Goal: Task Accomplishment & Management: Use online tool/utility

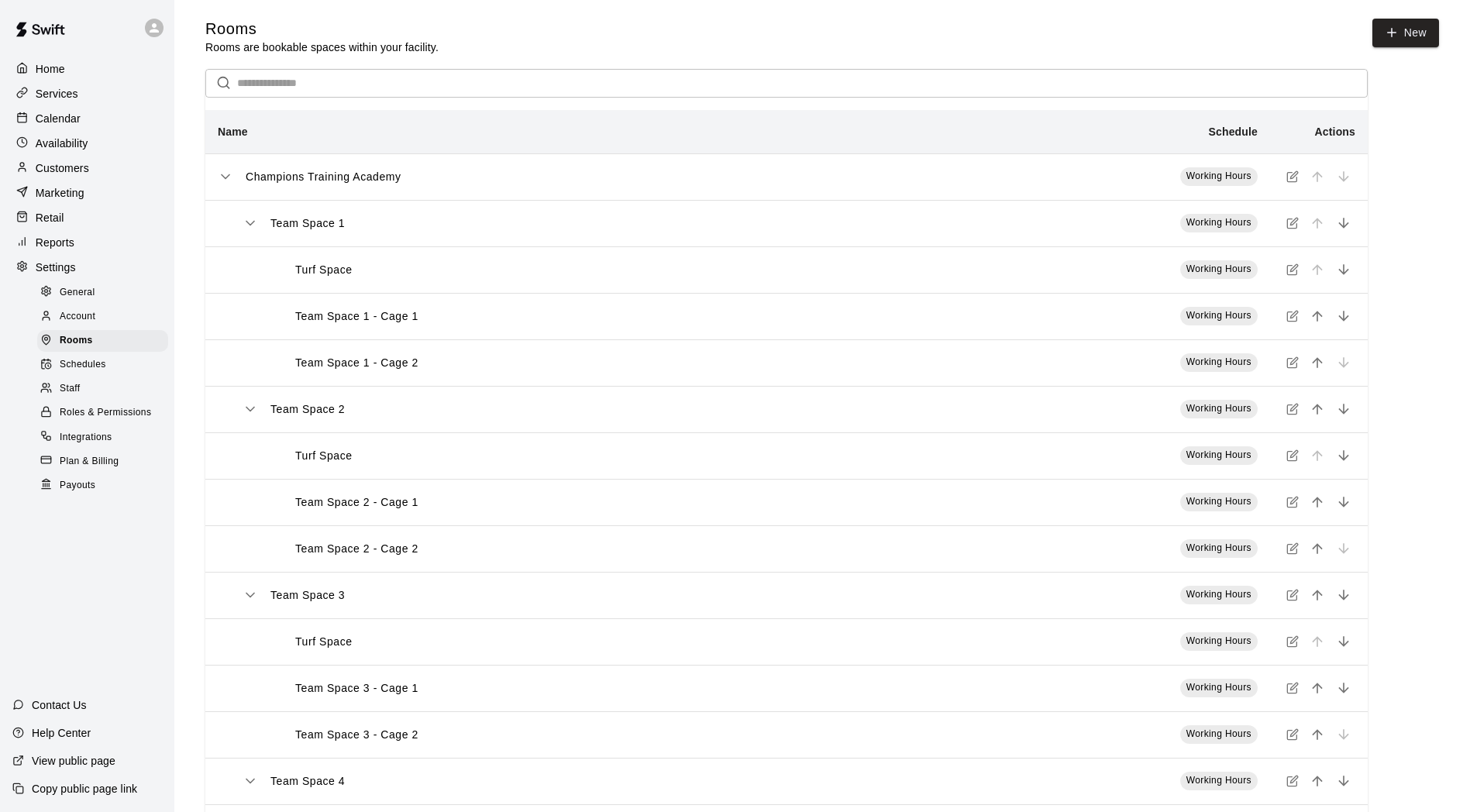
scroll to position [116, 0]
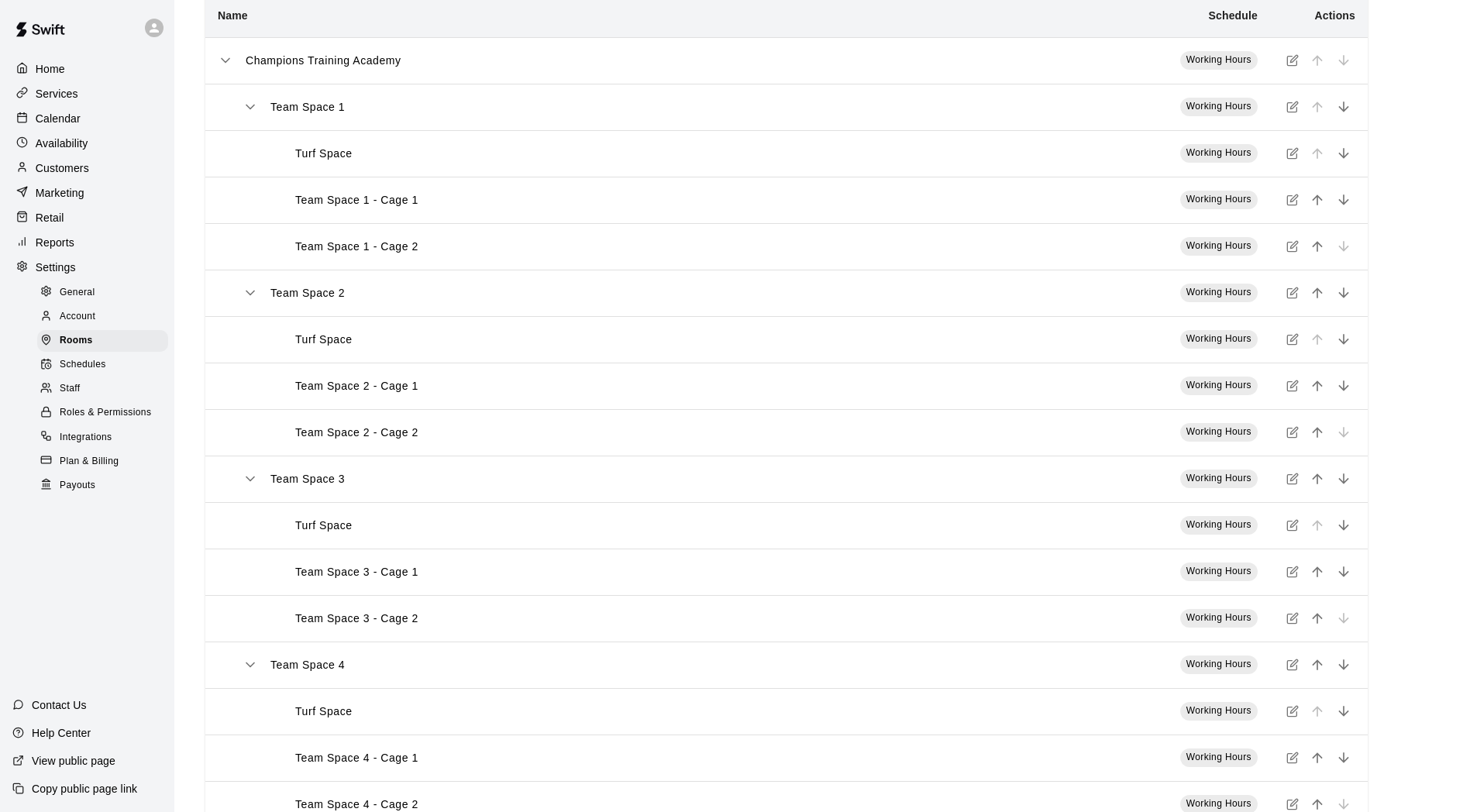
click at [33, 94] on div at bounding box center [25, 94] width 19 height 15
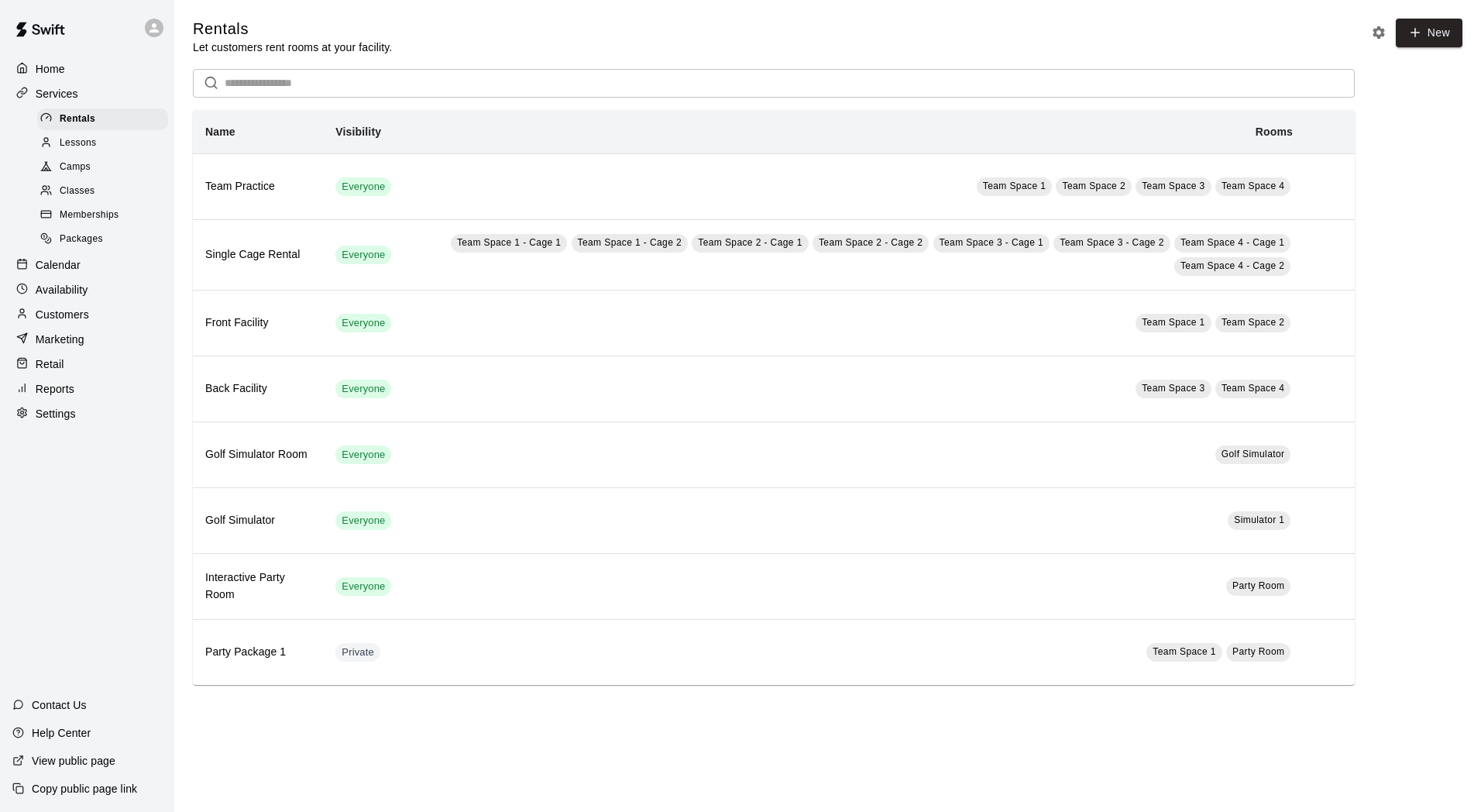
click at [89, 175] on span "Camps" at bounding box center [74, 167] width 31 height 16
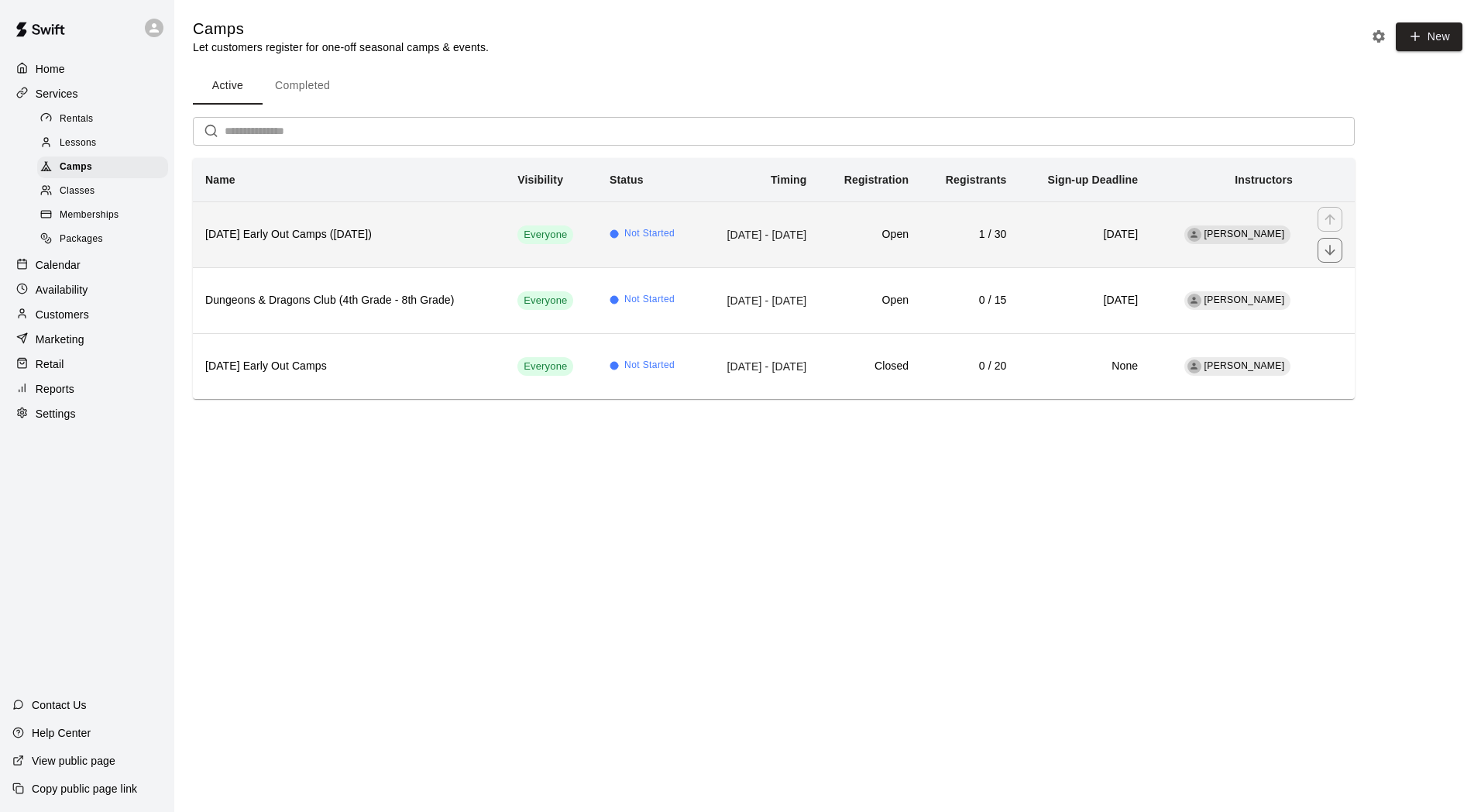
click at [320, 234] on h6 "[DATE] Early Out Camps ([DATE])" at bounding box center [349, 234] width 288 height 17
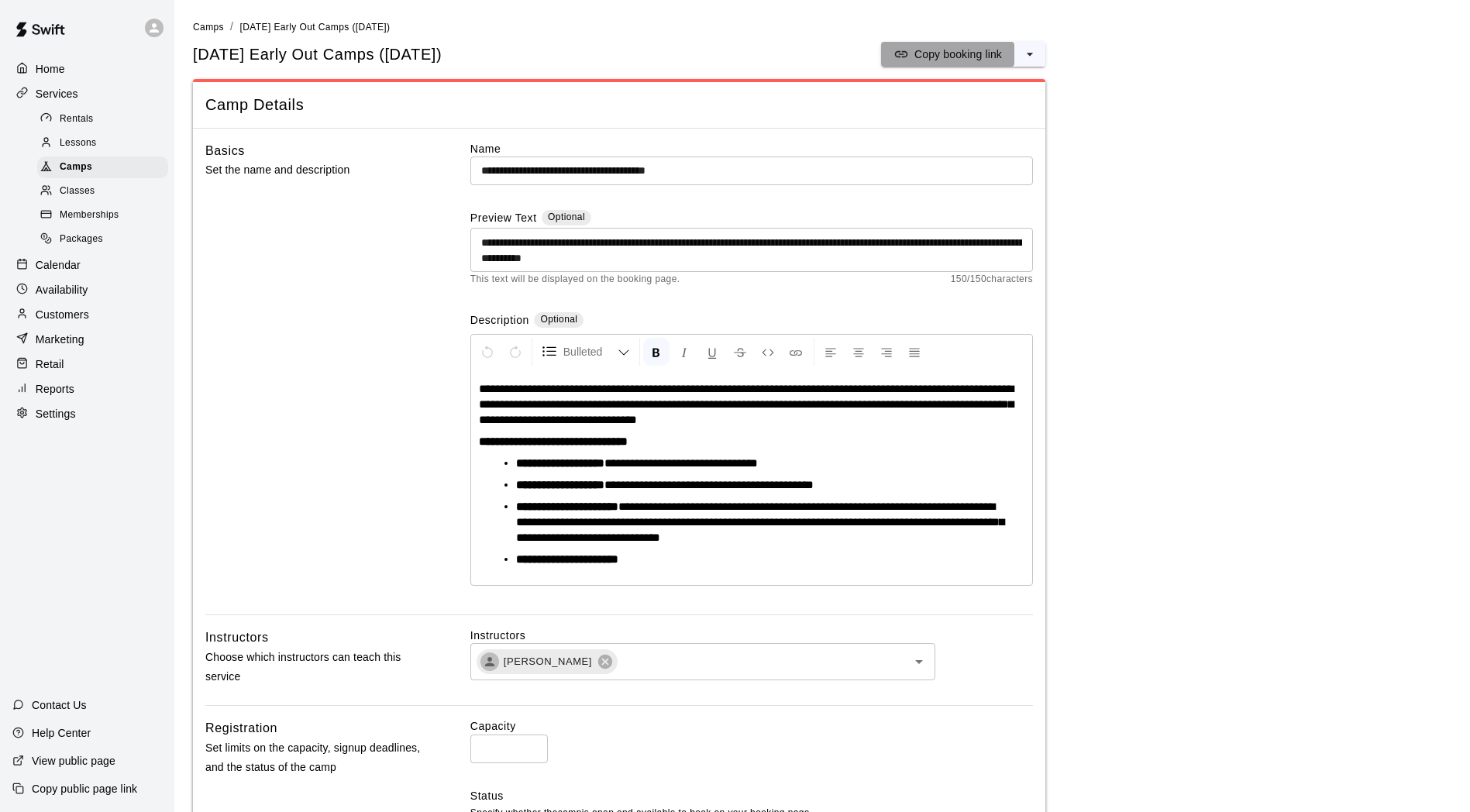
click at [959, 43] on button "Copy booking link" at bounding box center [947, 54] width 133 height 25
click at [210, 25] on span "Camps" at bounding box center [208, 27] width 31 height 11
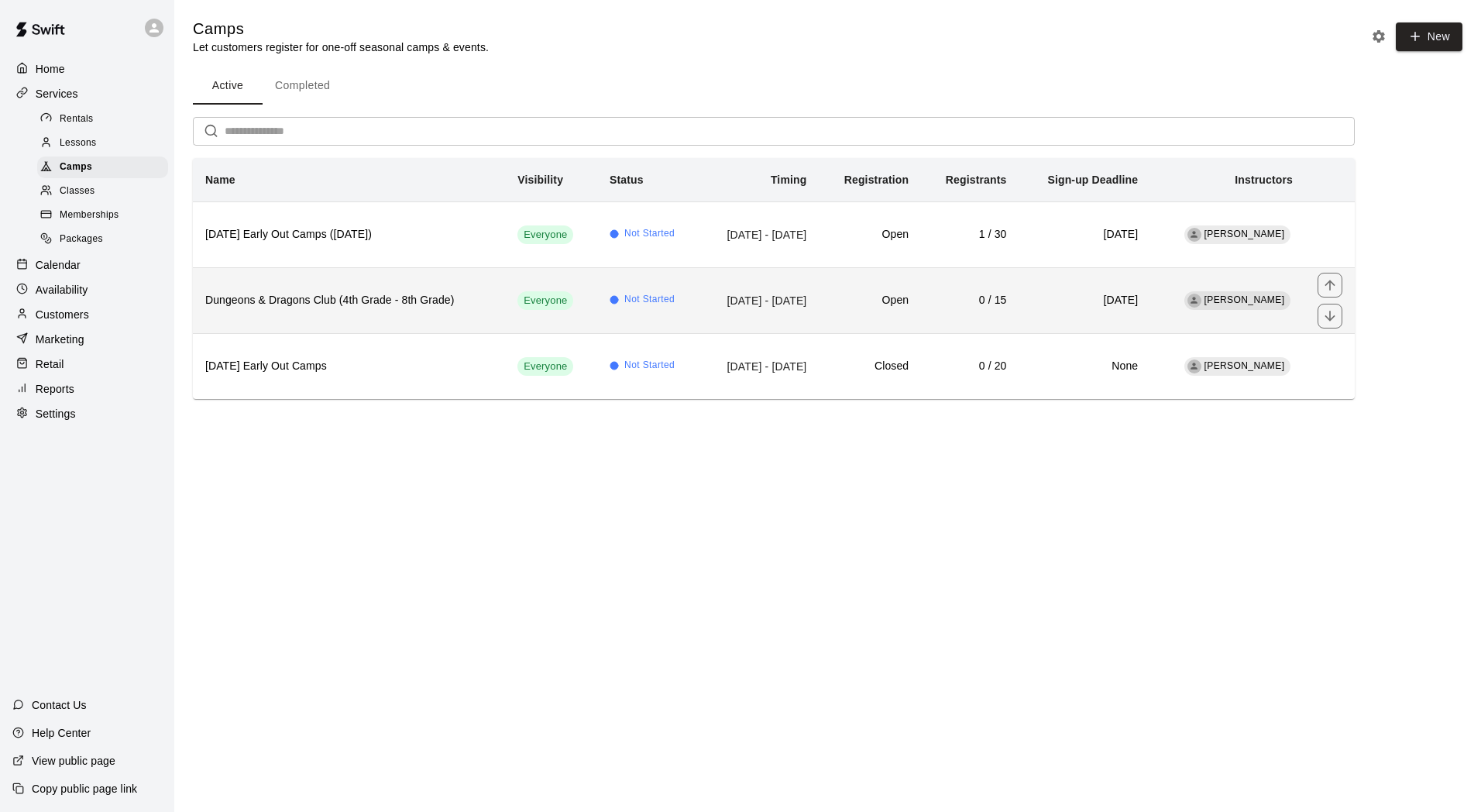
click at [411, 299] on h6 "Dungeons & Dragons Club (4th Grade - 8th Grade)" at bounding box center [349, 300] width 288 height 17
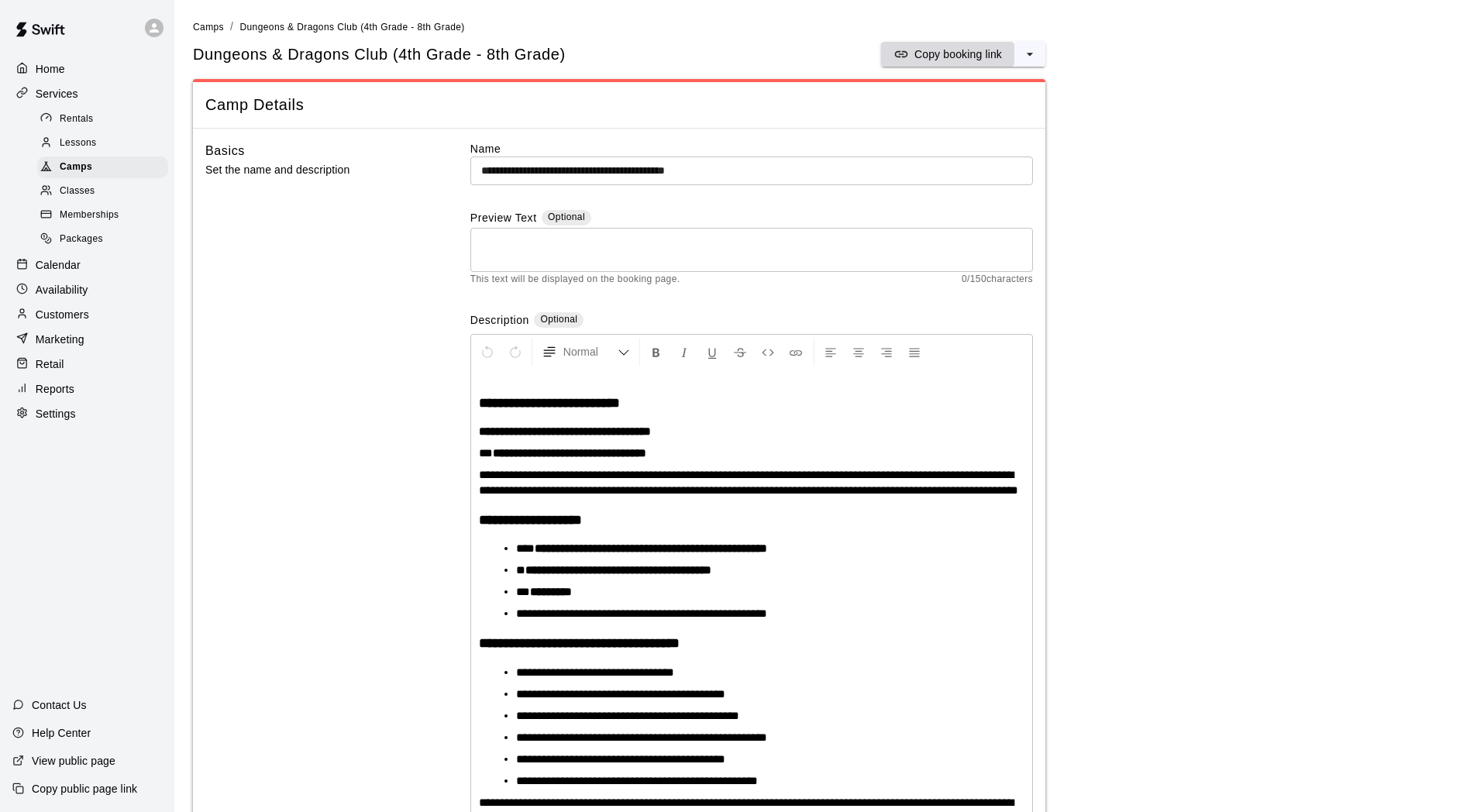
click at [945, 58] on p "Copy booking link" at bounding box center [958, 54] width 88 height 16
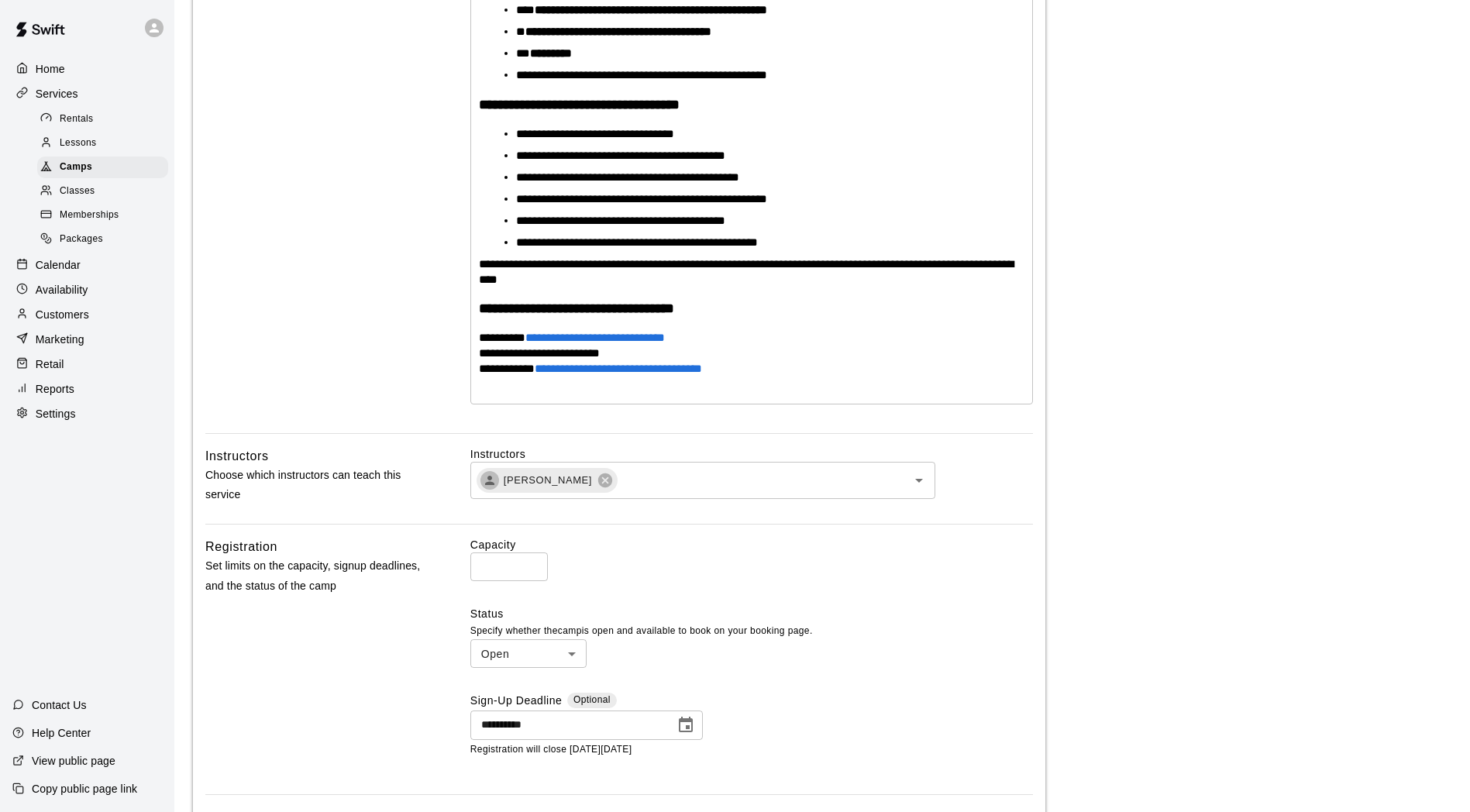
scroll to position [538, 0]
click at [79, 195] on span "Classes" at bounding box center [77, 191] width 35 height 16
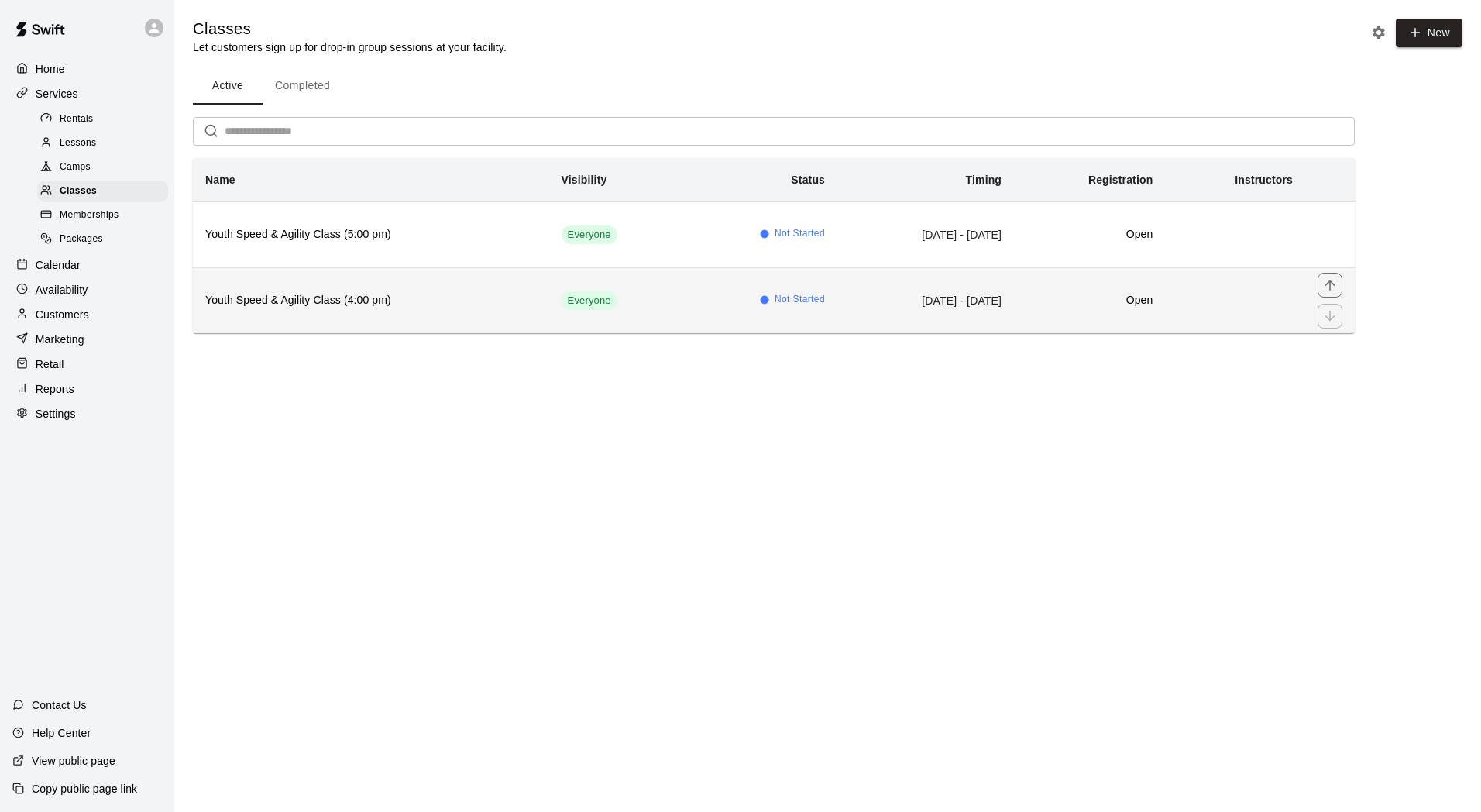
click at [355, 305] on h6 "Youth Speed & Agility Class (4:00 pm)" at bounding box center [370, 300] width 331 height 17
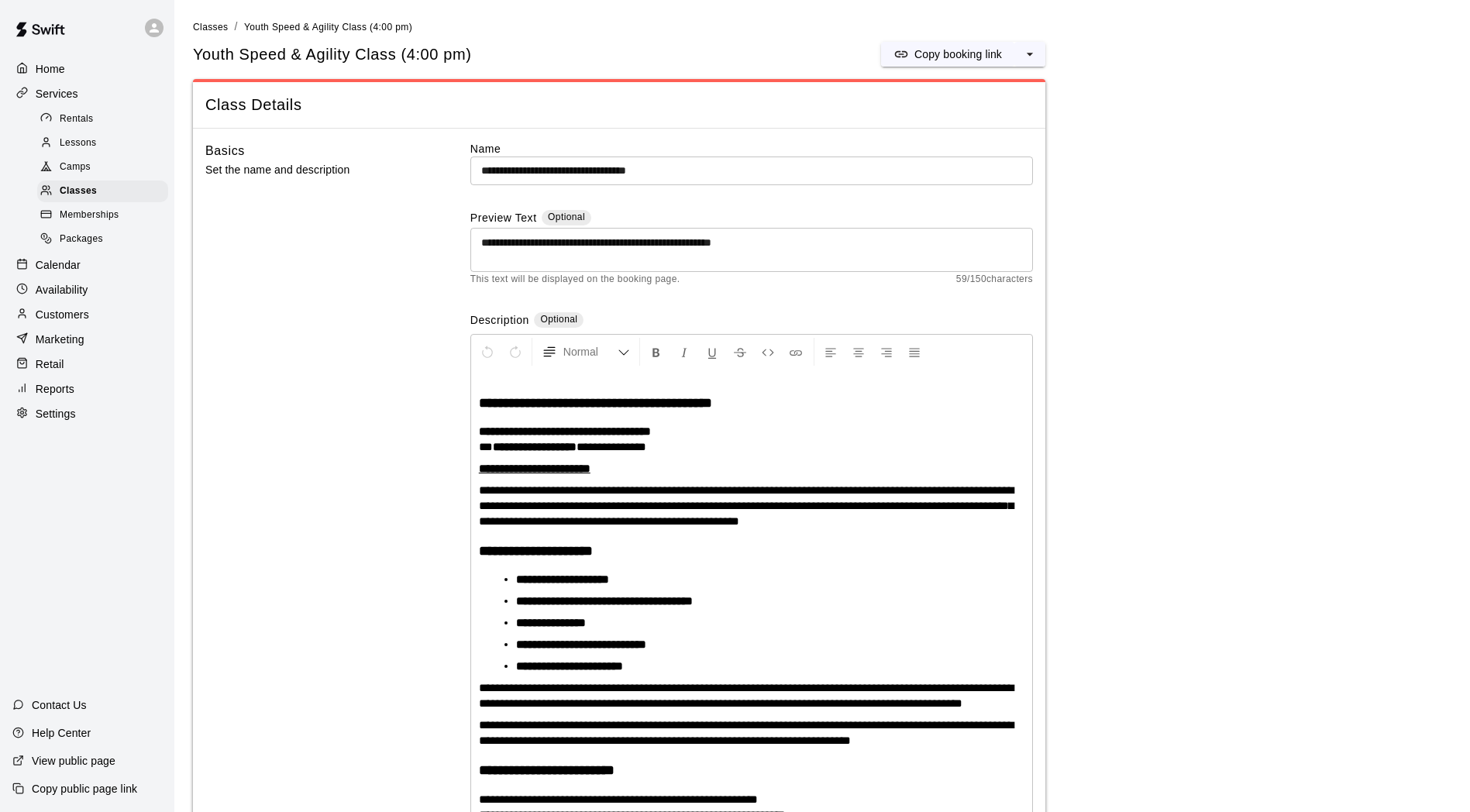
scroll to position [42, 0]
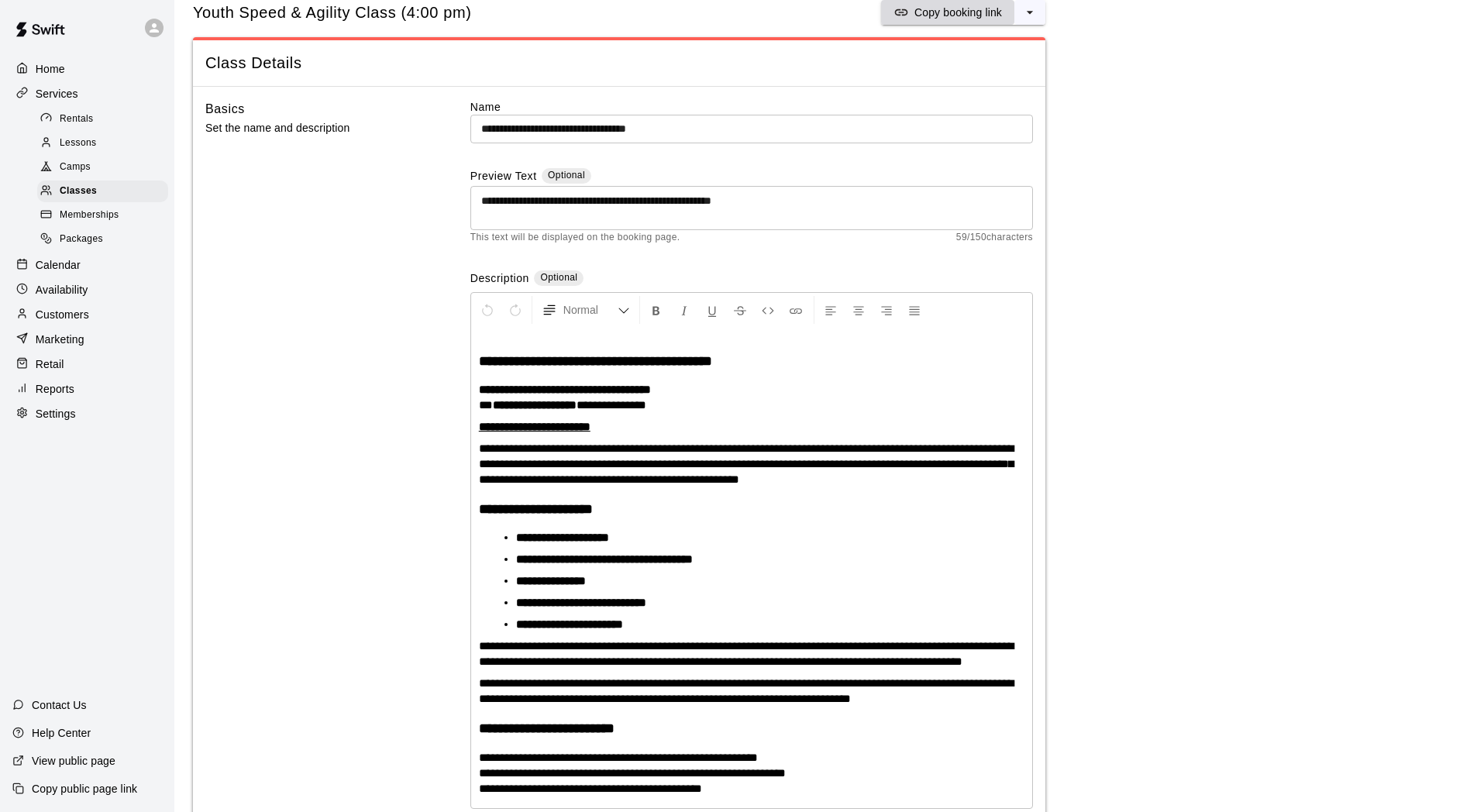
click at [945, 13] on p "Copy booking link" at bounding box center [958, 13] width 88 height 16
click at [67, 192] on span "Classes" at bounding box center [78, 191] width 37 height 16
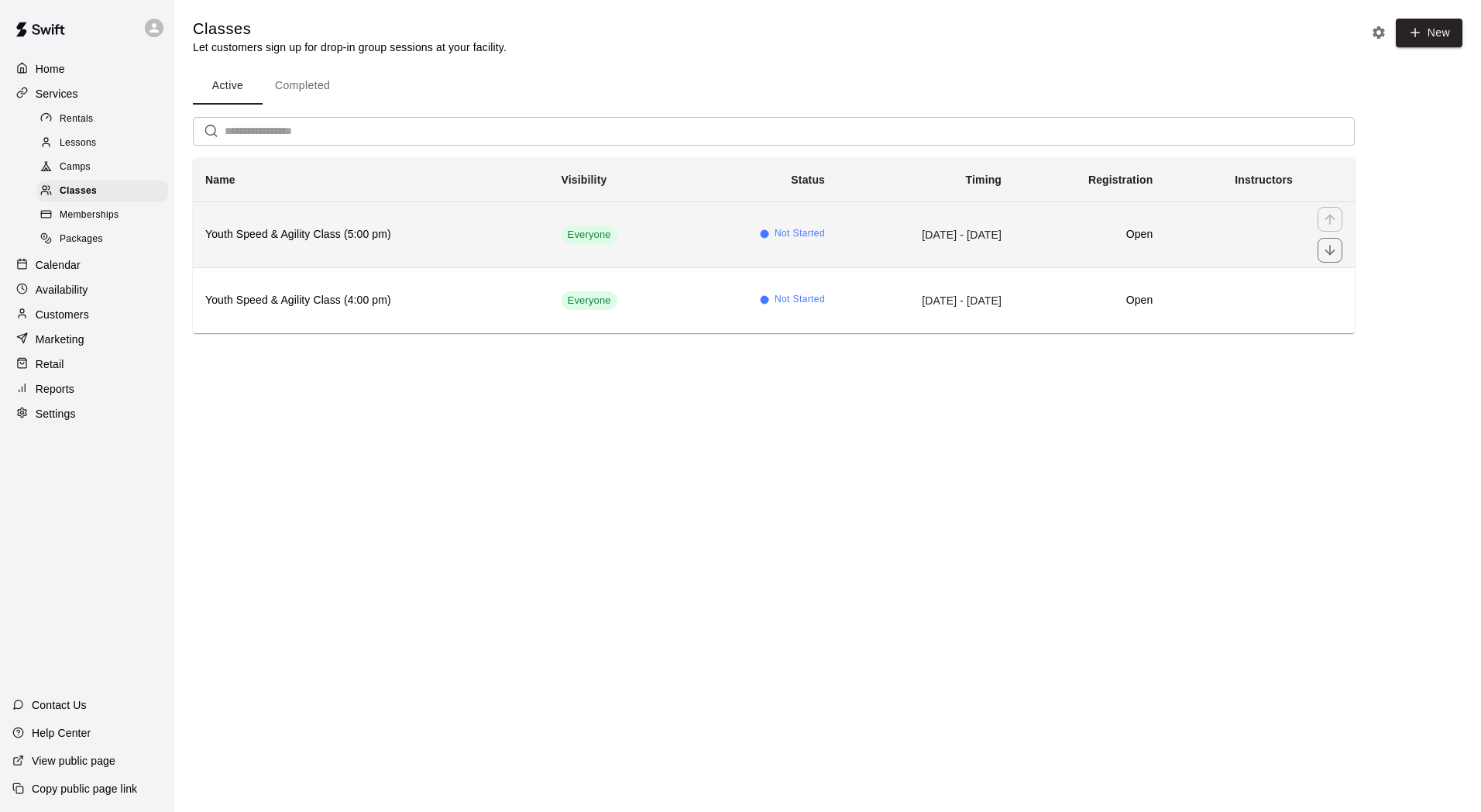
click at [470, 244] on th "Youth Speed & Agility Class (5:00 pm)" at bounding box center [371, 234] width 356 height 66
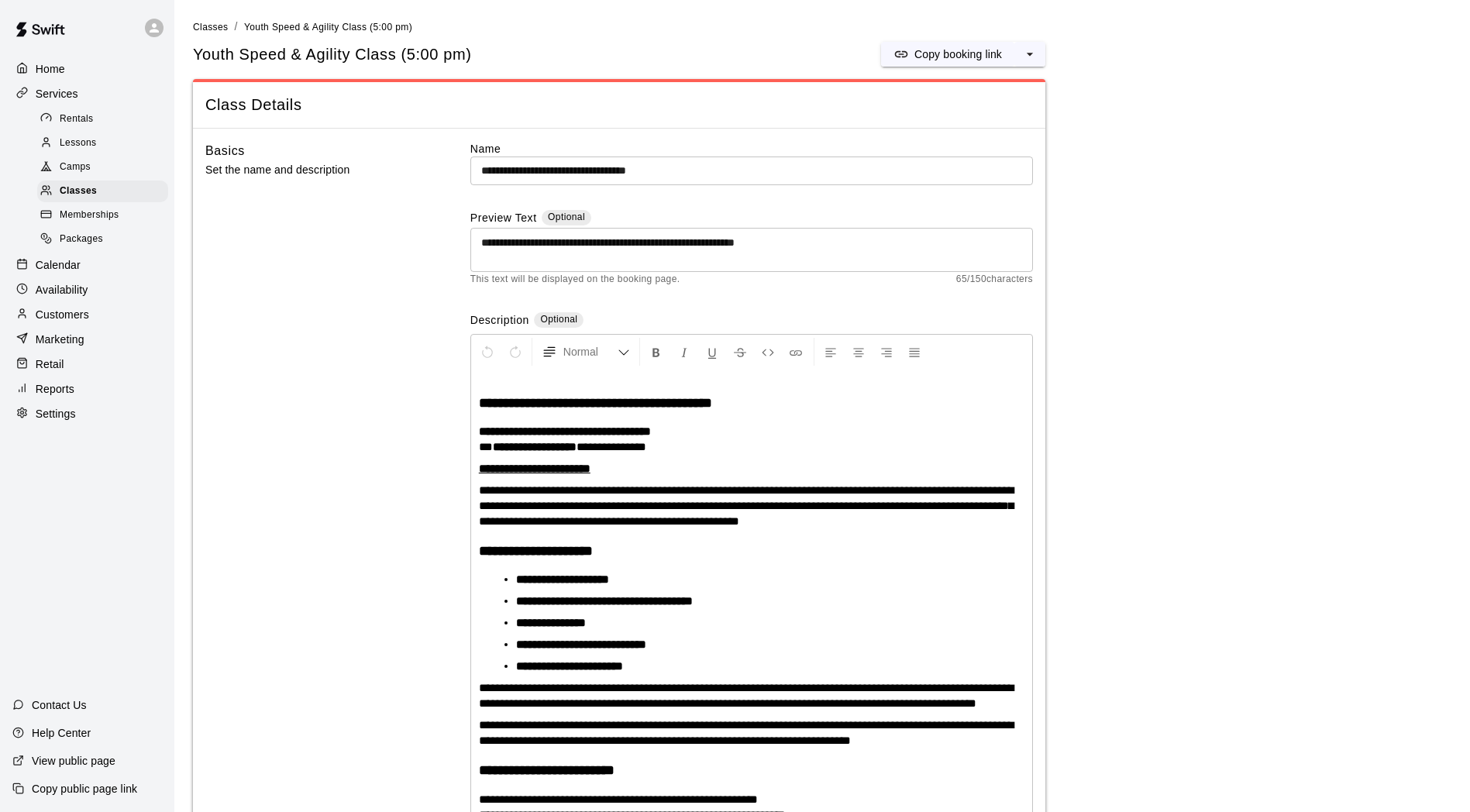
scroll to position [42, 0]
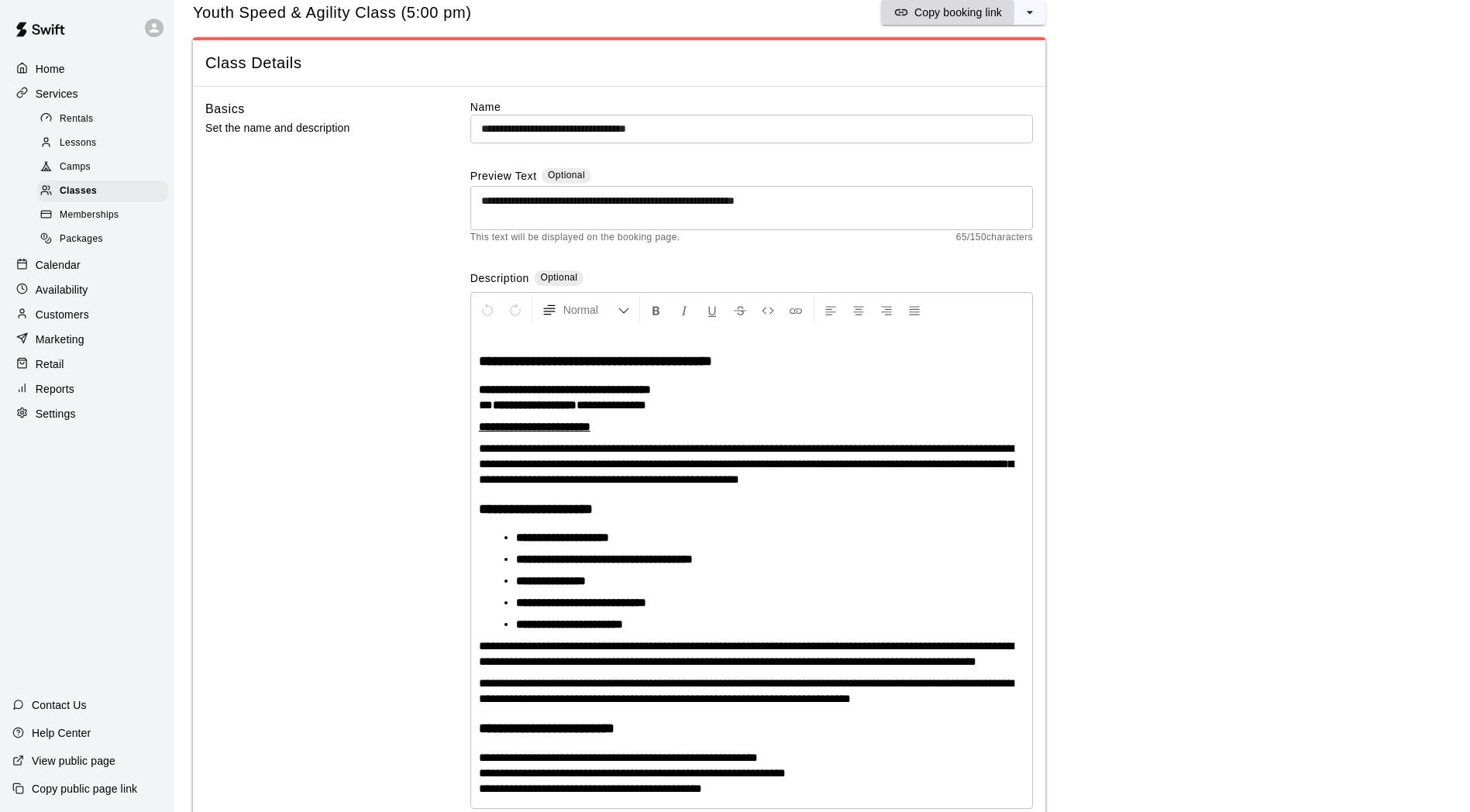
click at [942, 24] on button "Copy booking link" at bounding box center [947, 13] width 133 height 25
click at [63, 100] on p "Services" at bounding box center [57, 94] width 43 height 16
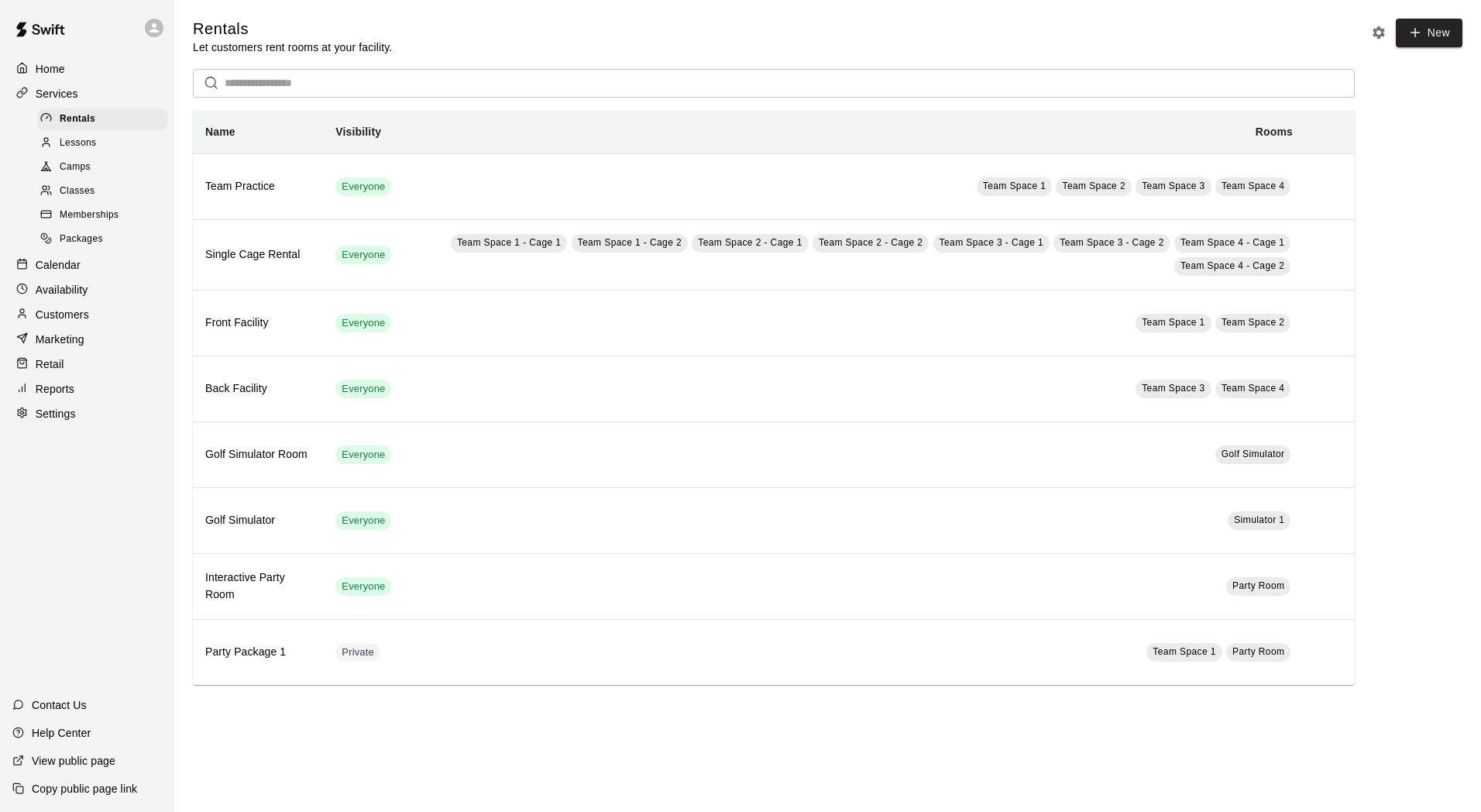
click at [59, 73] on p "Home" at bounding box center [50, 69] width 29 height 16
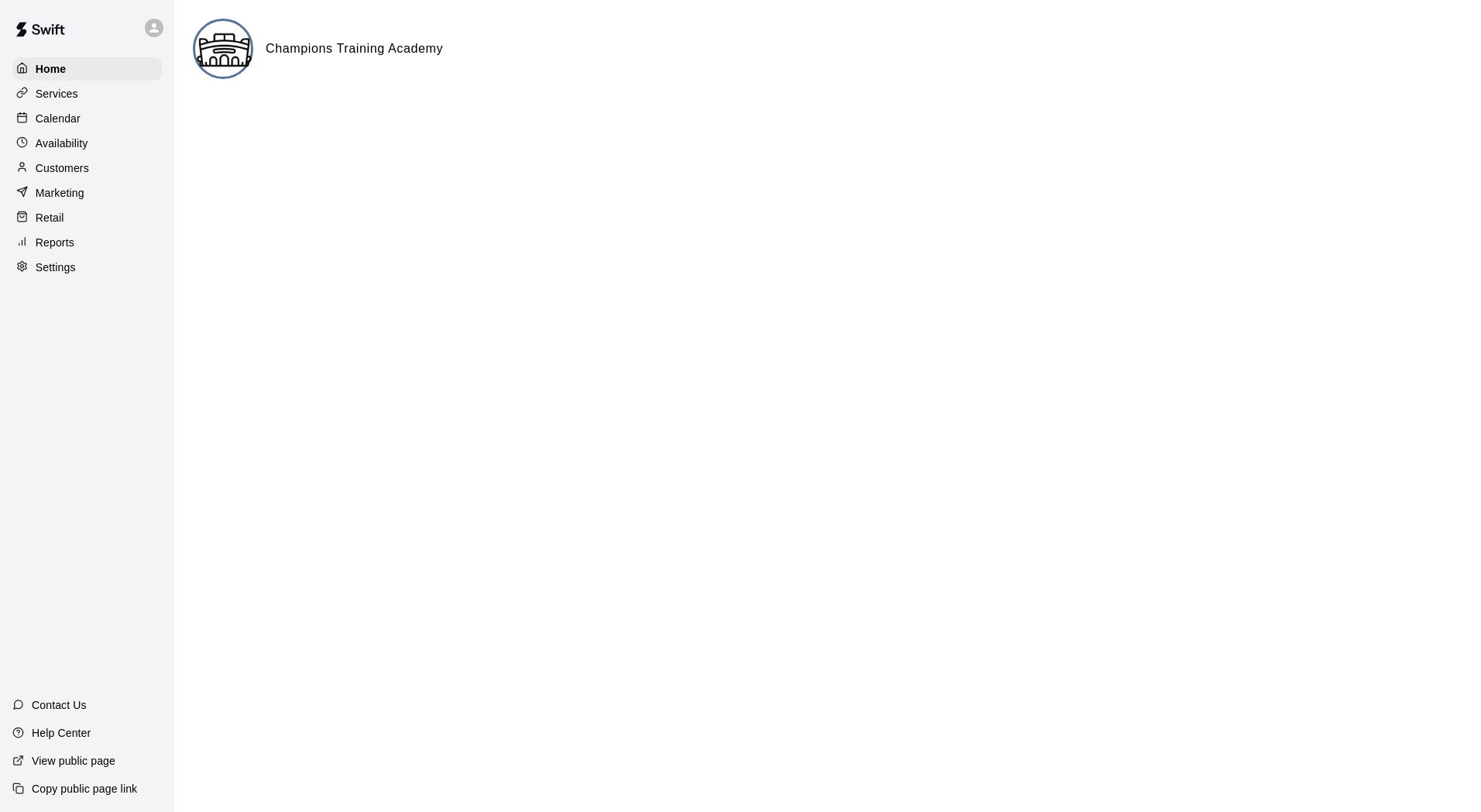
click at [64, 201] on p "Marketing" at bounding box center [60, 192] width 49 height 16
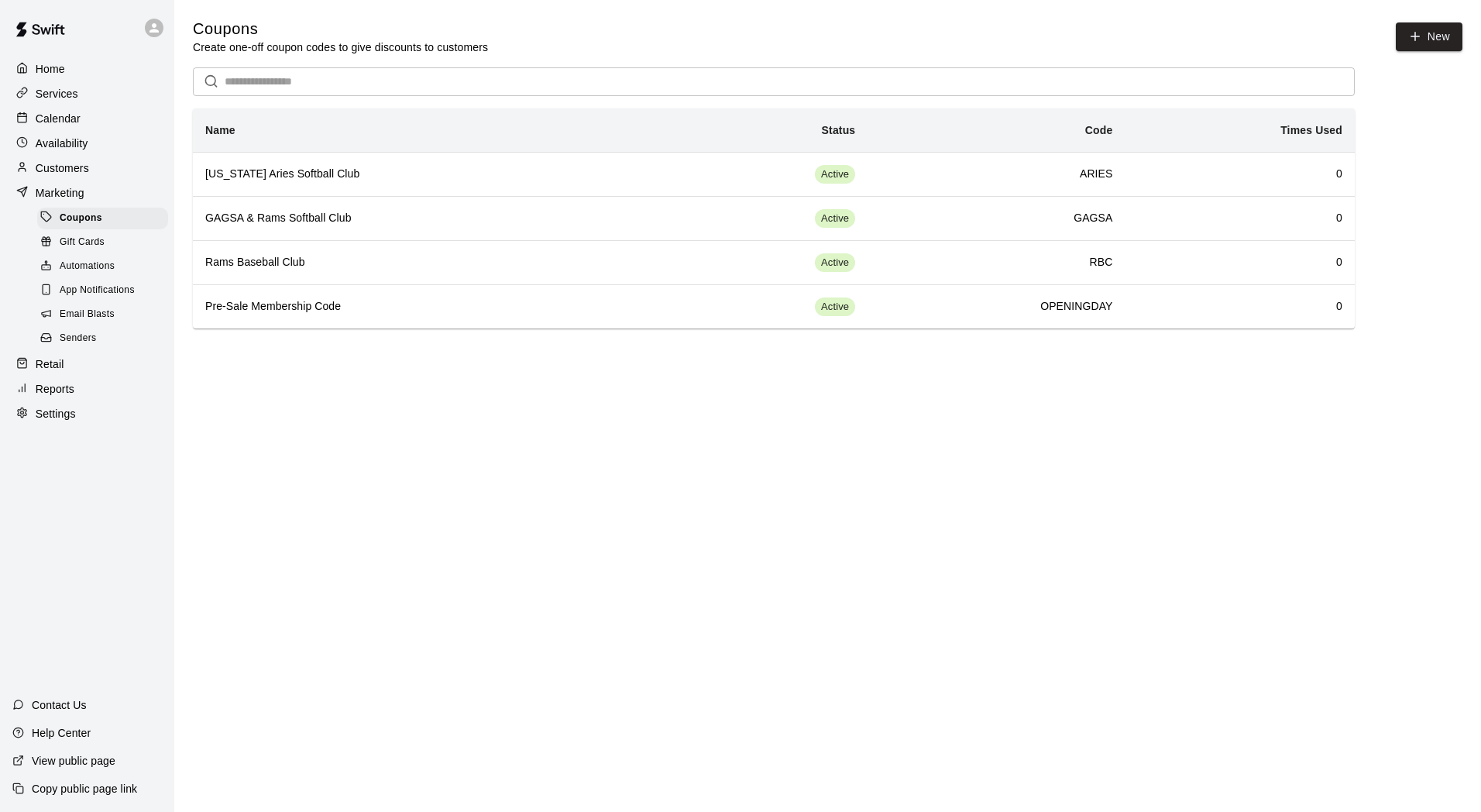
click at [72, 174] on p "Customers" at bounding box center [63, 168] width 54 height 16
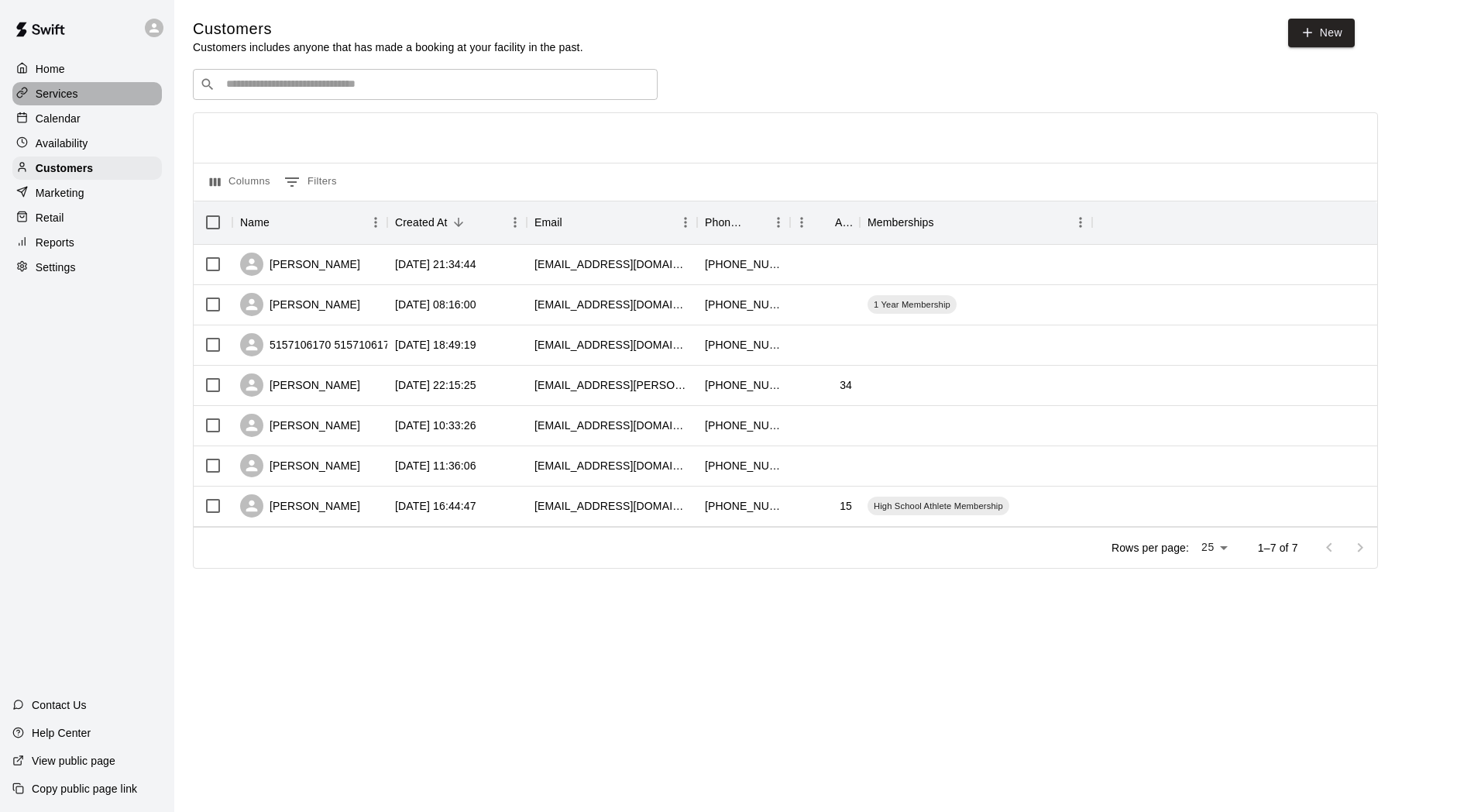
click at [62, 105] on div "Services" at bounding box center [87, 94] width 150 height 23
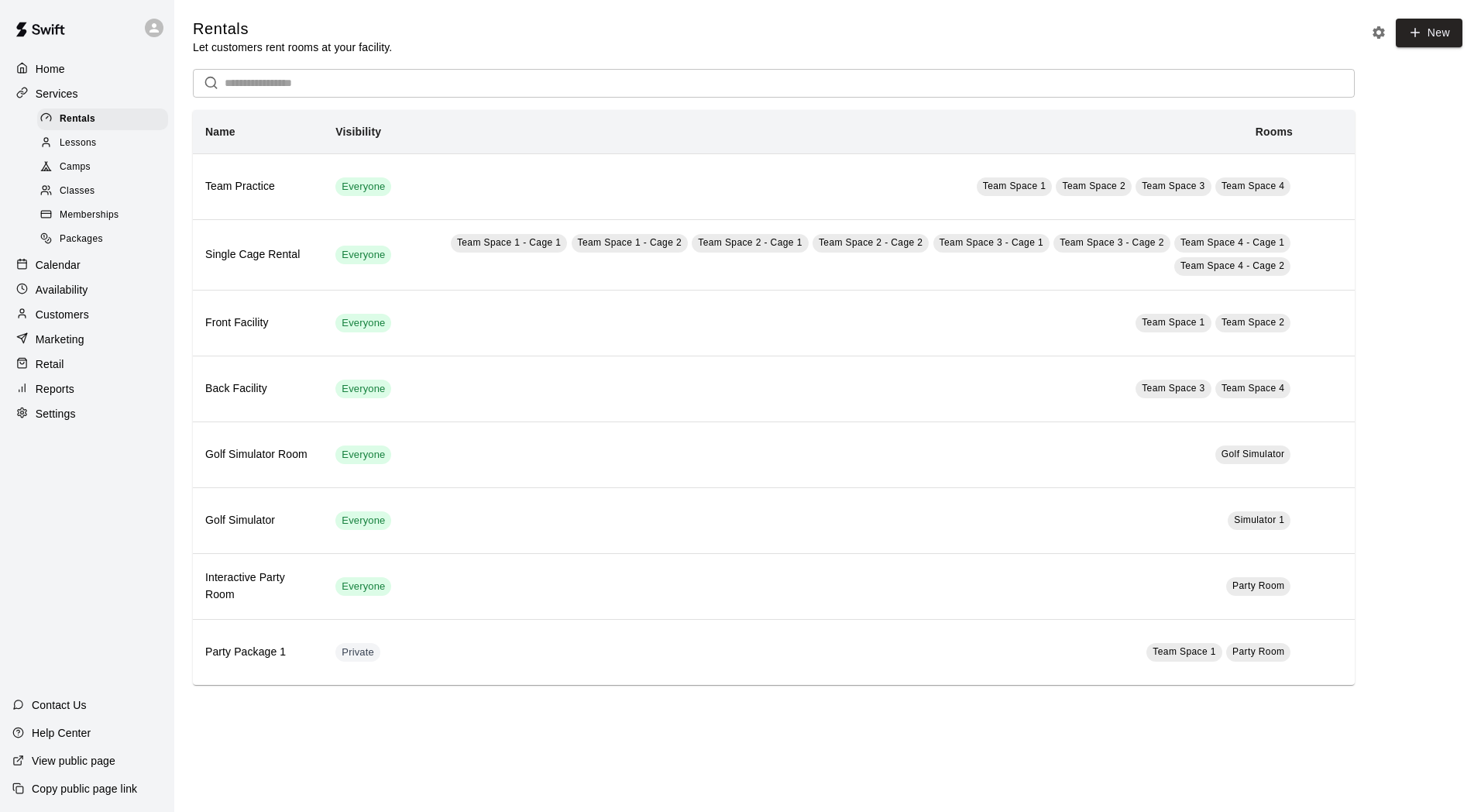
click at [153, 37] on div at bounding box center [157, 28] width 33 height 31
click at [120, 53] on div at bounding box center [740, 406] width 1481 height 812
click at [94, 789] on p "Copy public page link" at bounding box center [84, 789] width 105 height 16
click at [100, 768] on p "View public page" at bounding box center [74, 760] width 84 height 16
click at [84, 173] on span "Camps" at bounding box center [74, 167] width 31 height 16
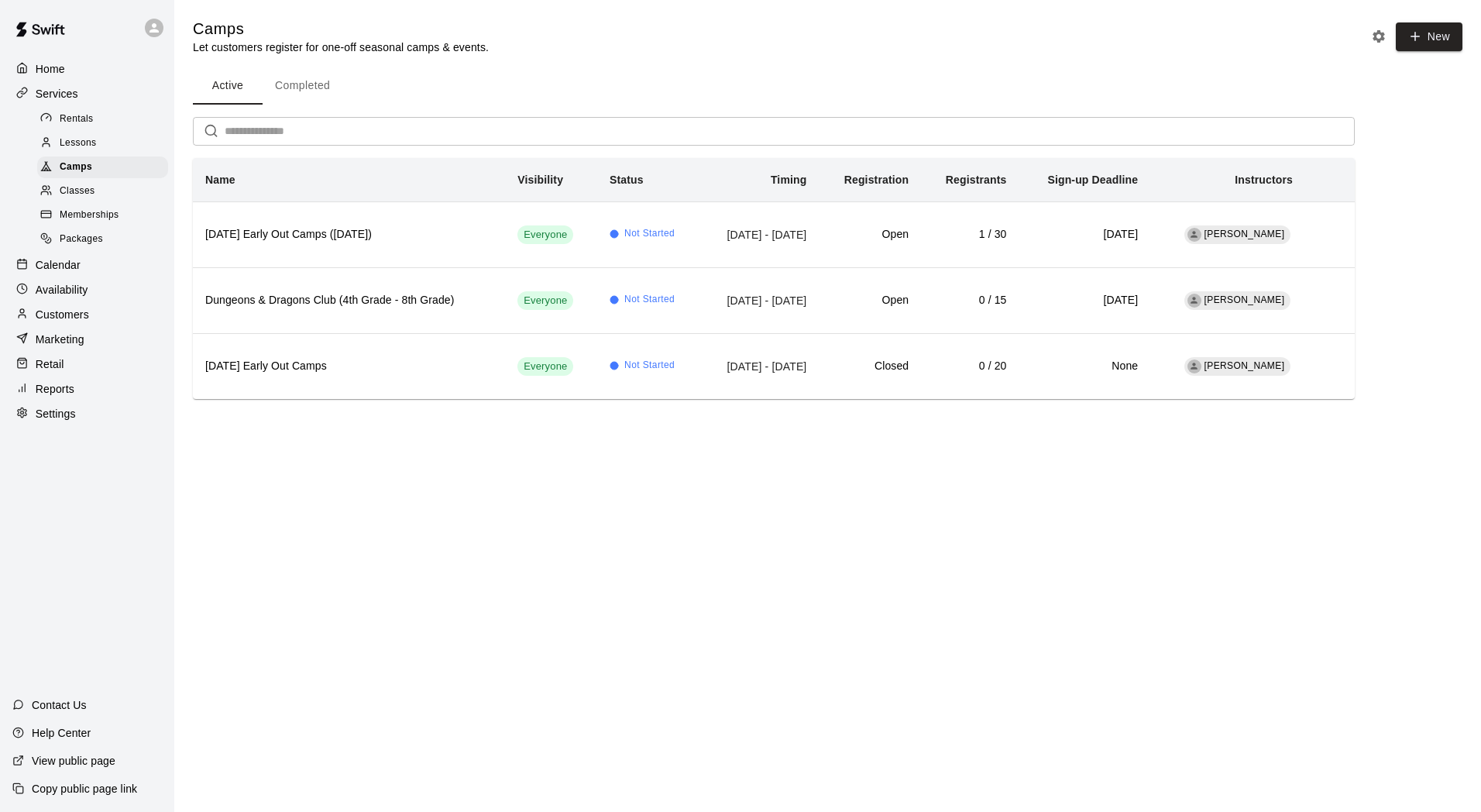
click at [78, 189] on span "Classes" at bounding box center [77, 191] width 35 height 16
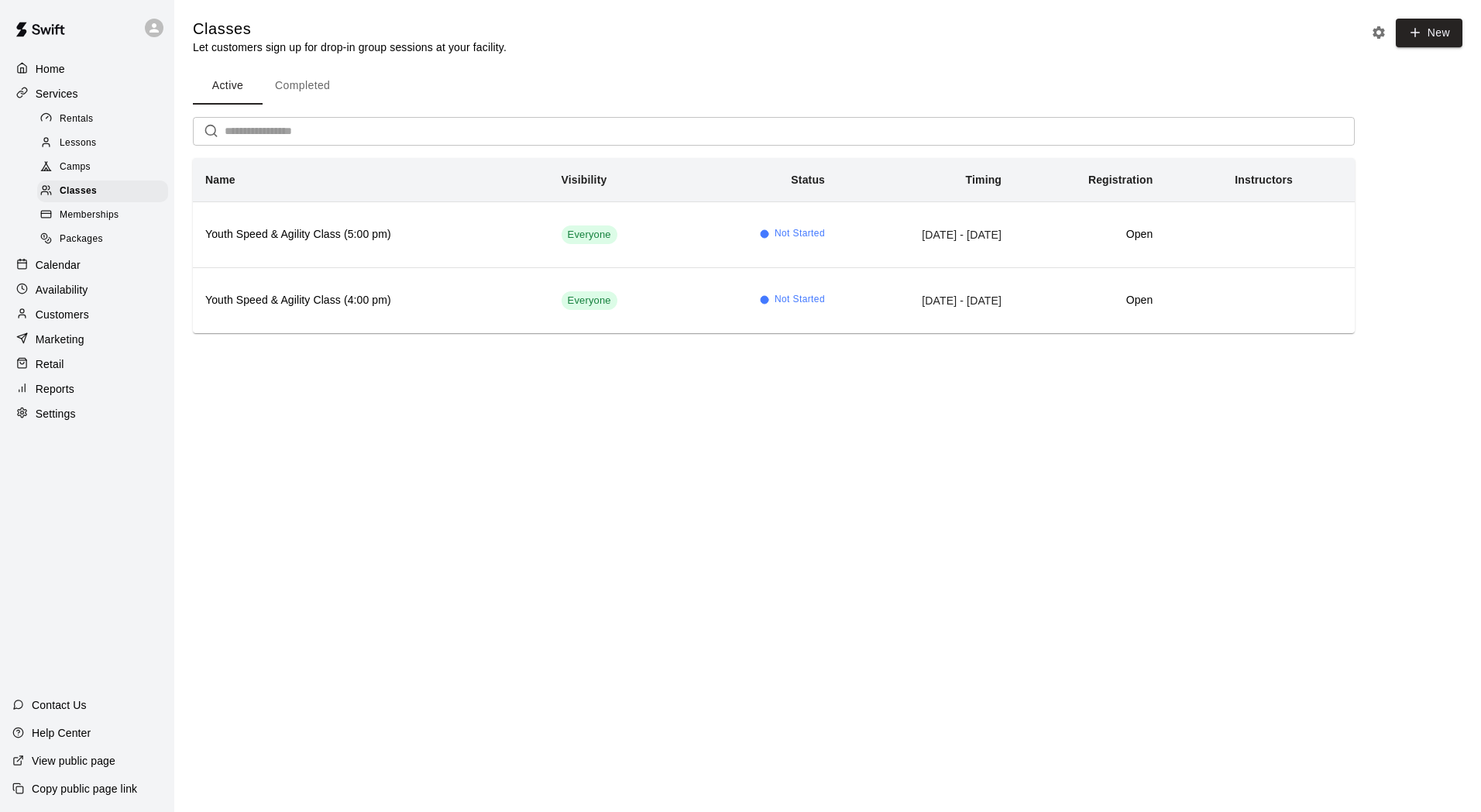
click at [80, 223] on span "Memberships" at bounding box center [89, 215] width 59 height 16
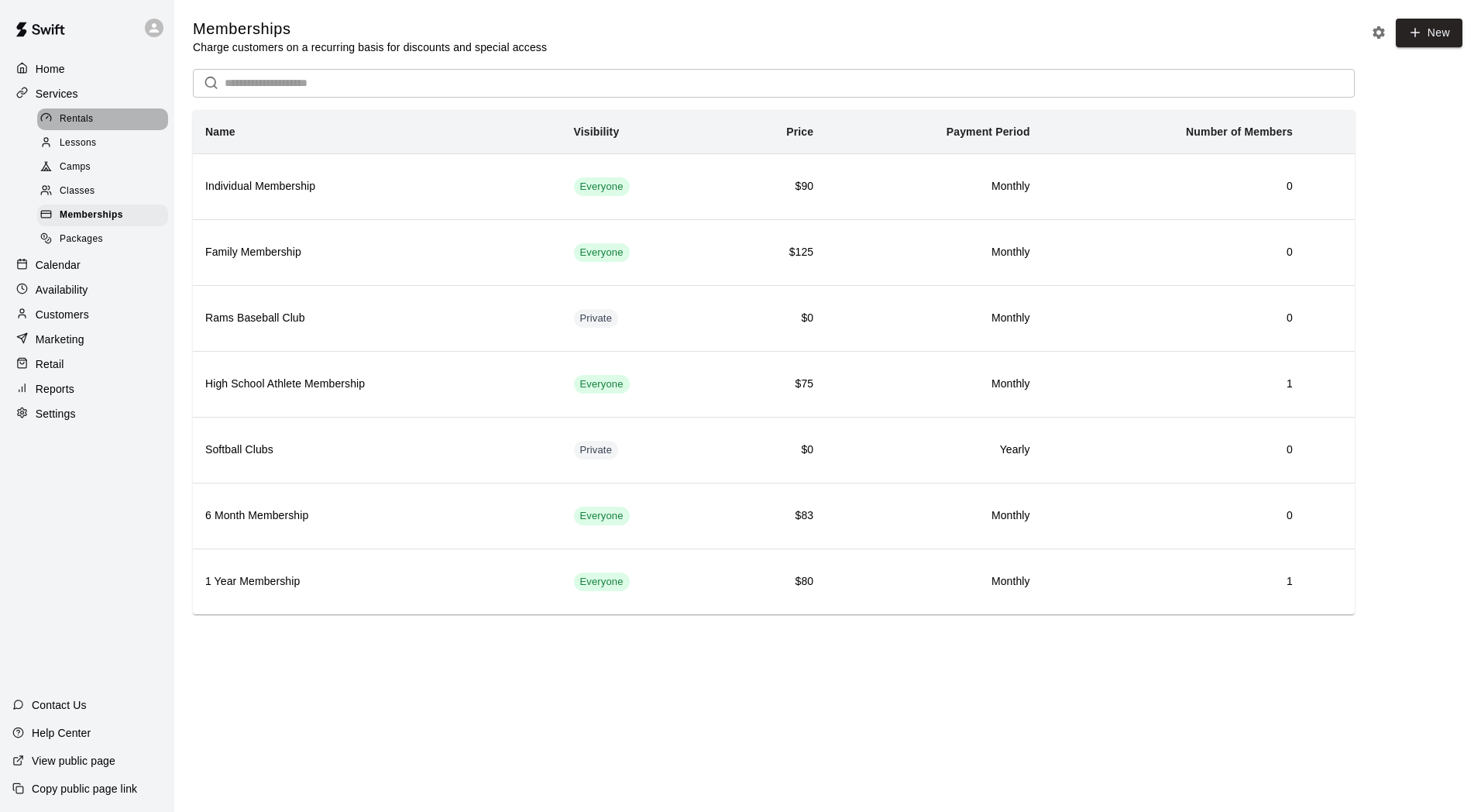
click at [71, 123] on span "Rentals" at bounding box center [76, 119] width 34 height 16
